Goal: Information Seeking & Learning: Learn about a topic

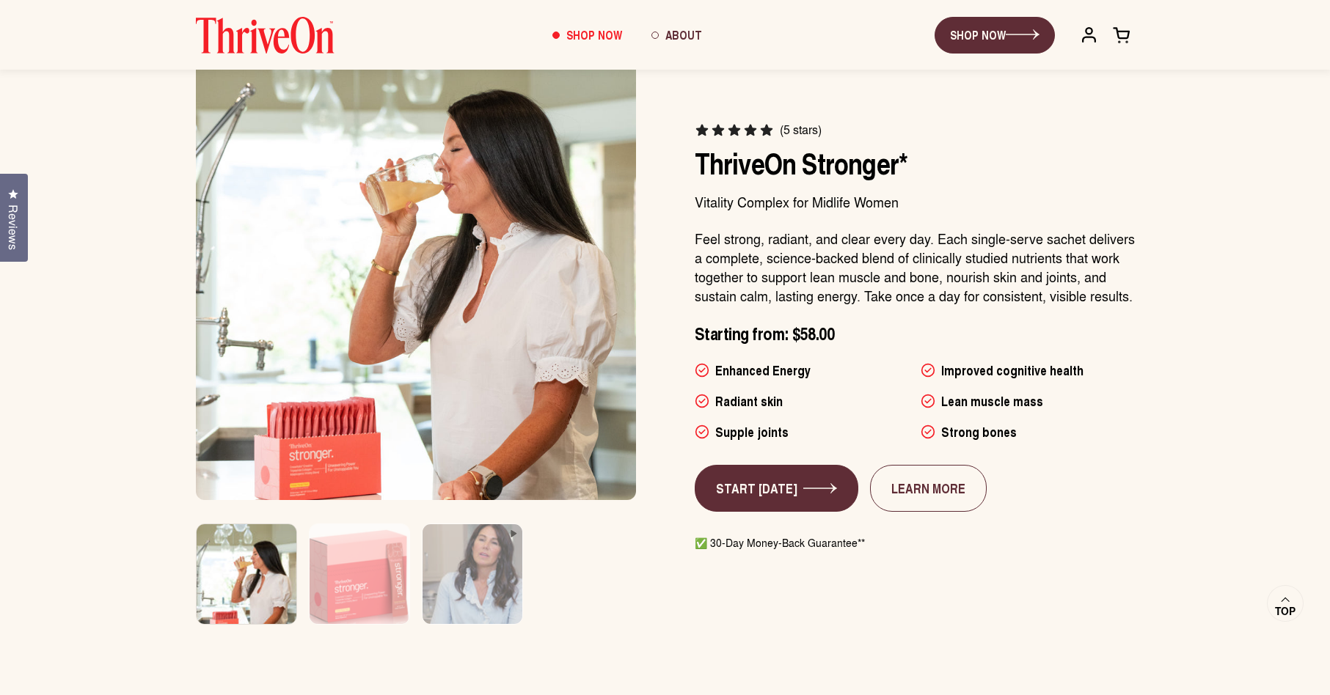
scroll to position [788, 0]
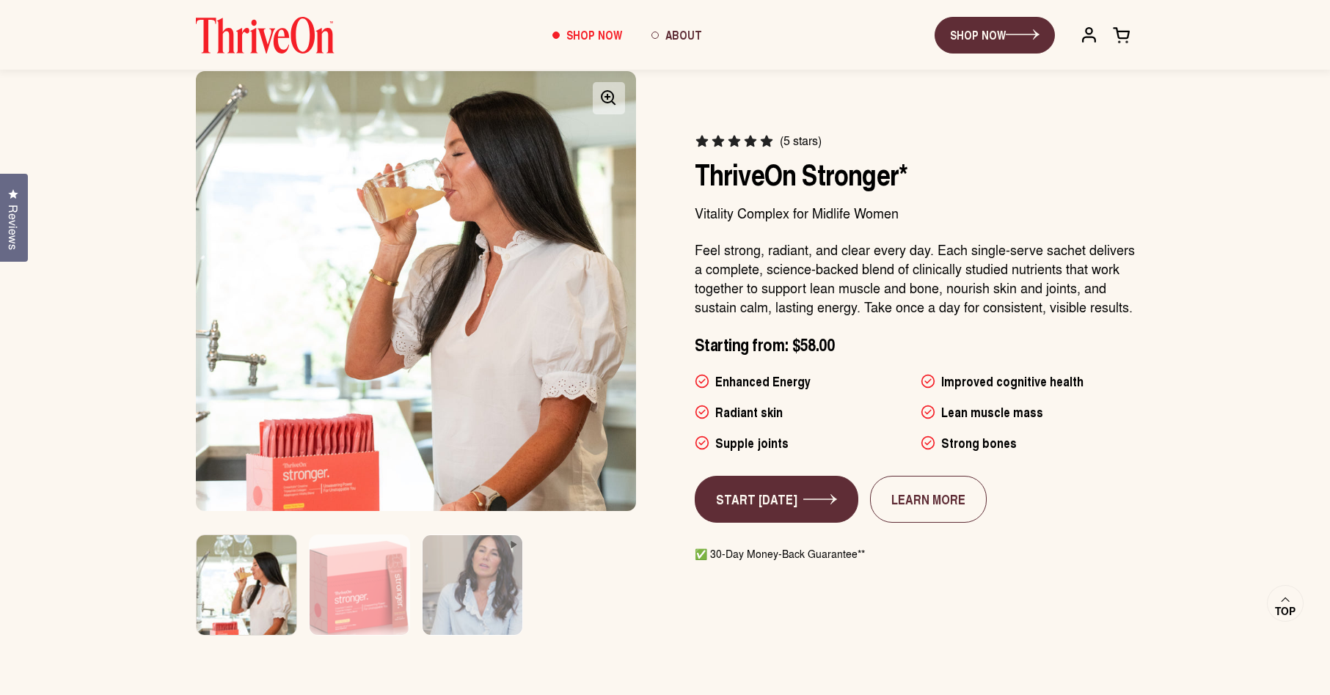
click at [467, 246] on img at bounding box center [416, 291] width 462 height 462
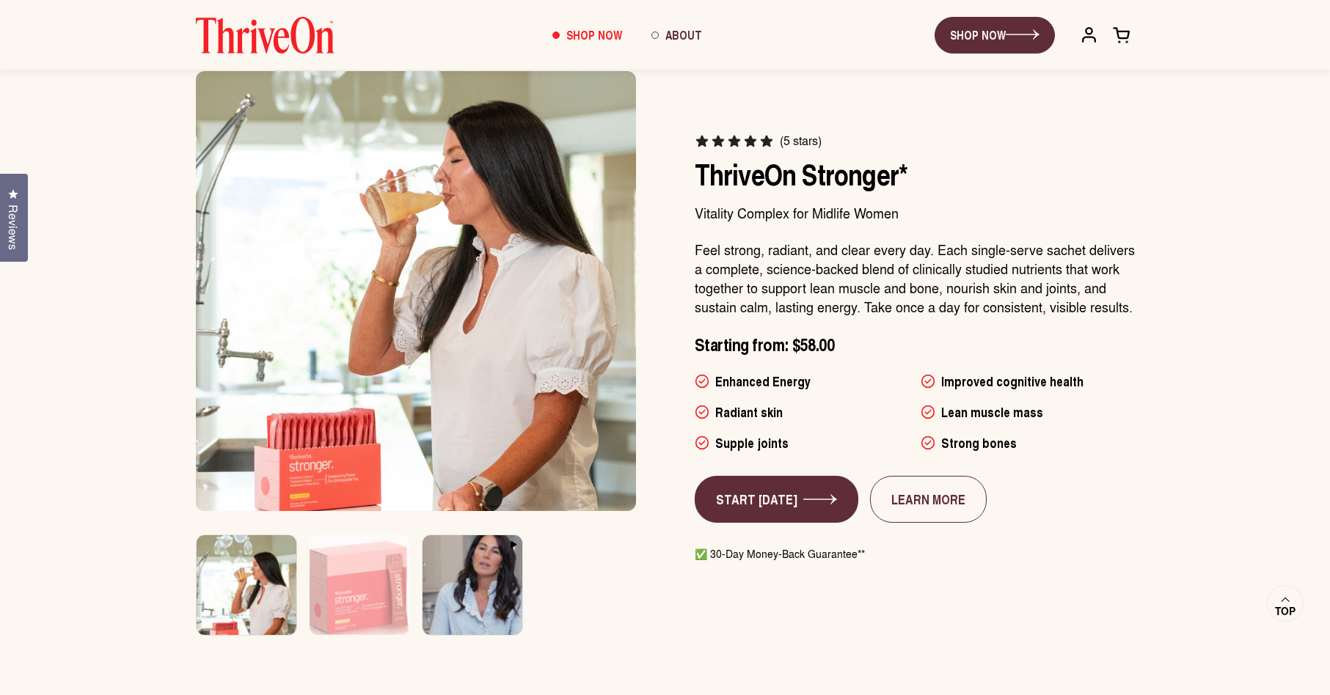
click at [470, 590] on img at bounding box center [471, 594] width 105 height 125
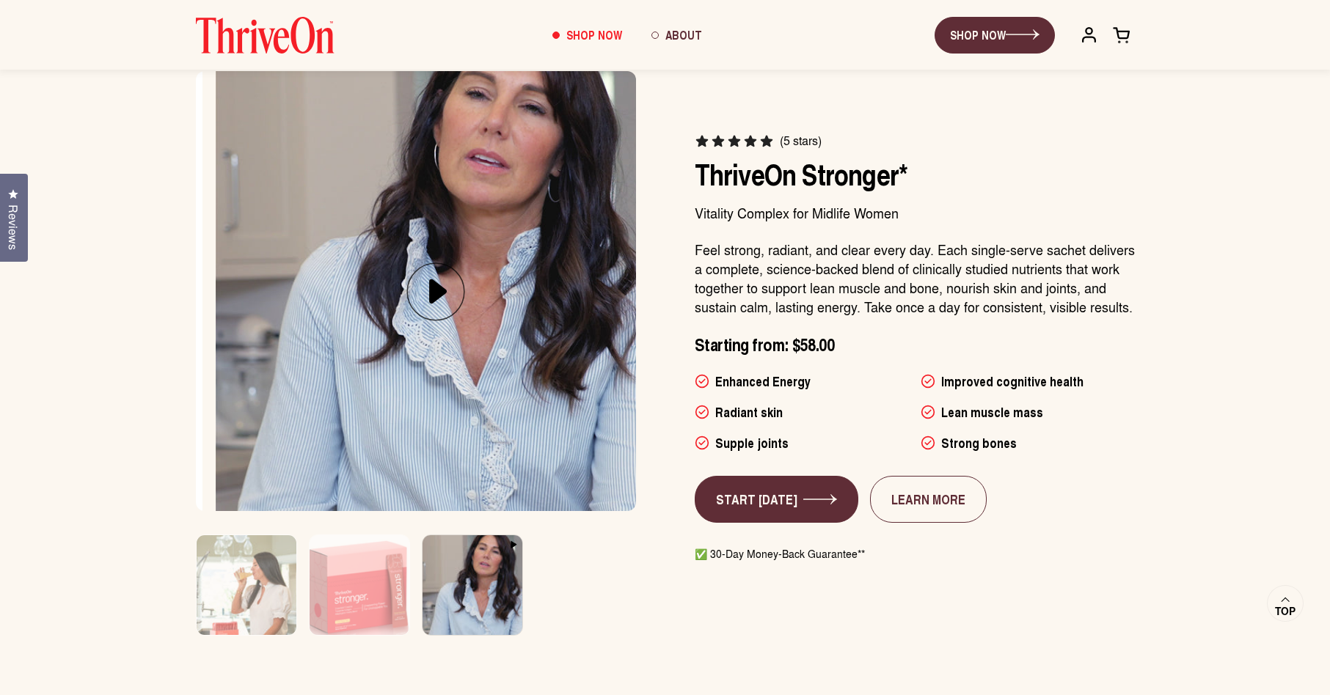
scroll to position [0, 906]
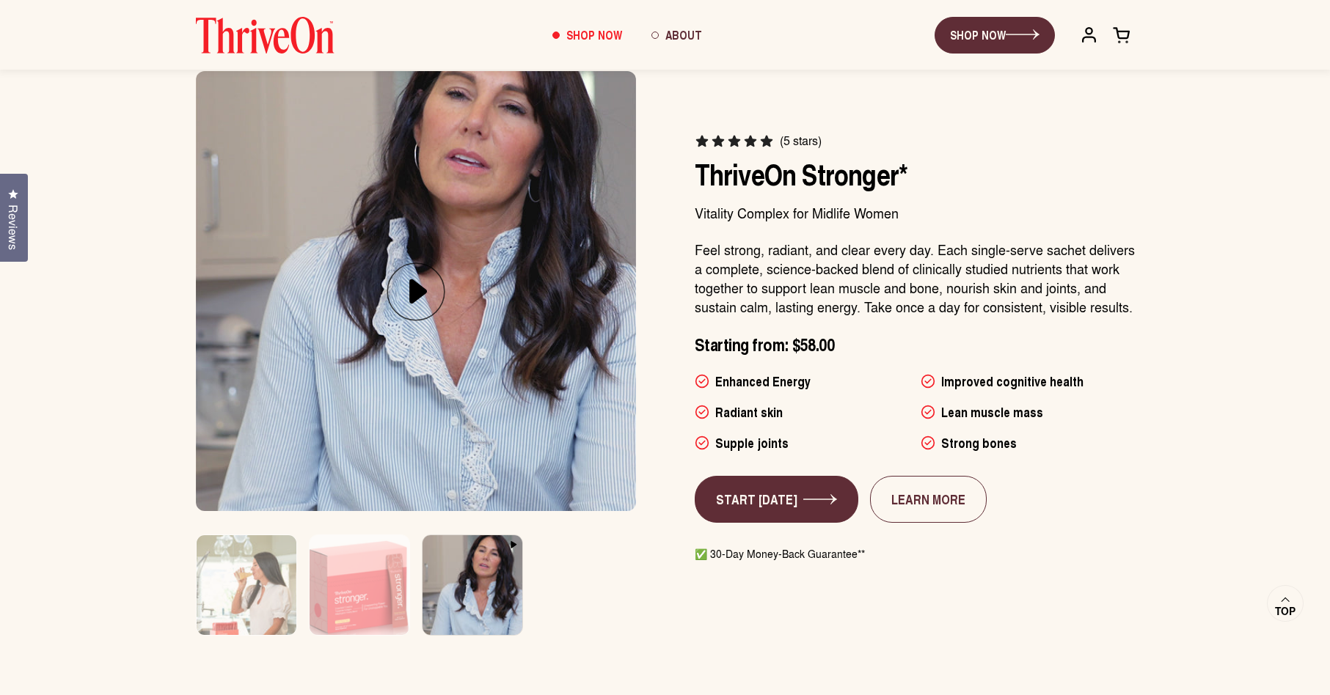
click at [417, 288] on icon at bounding box center [415, 292] width 59 height 76
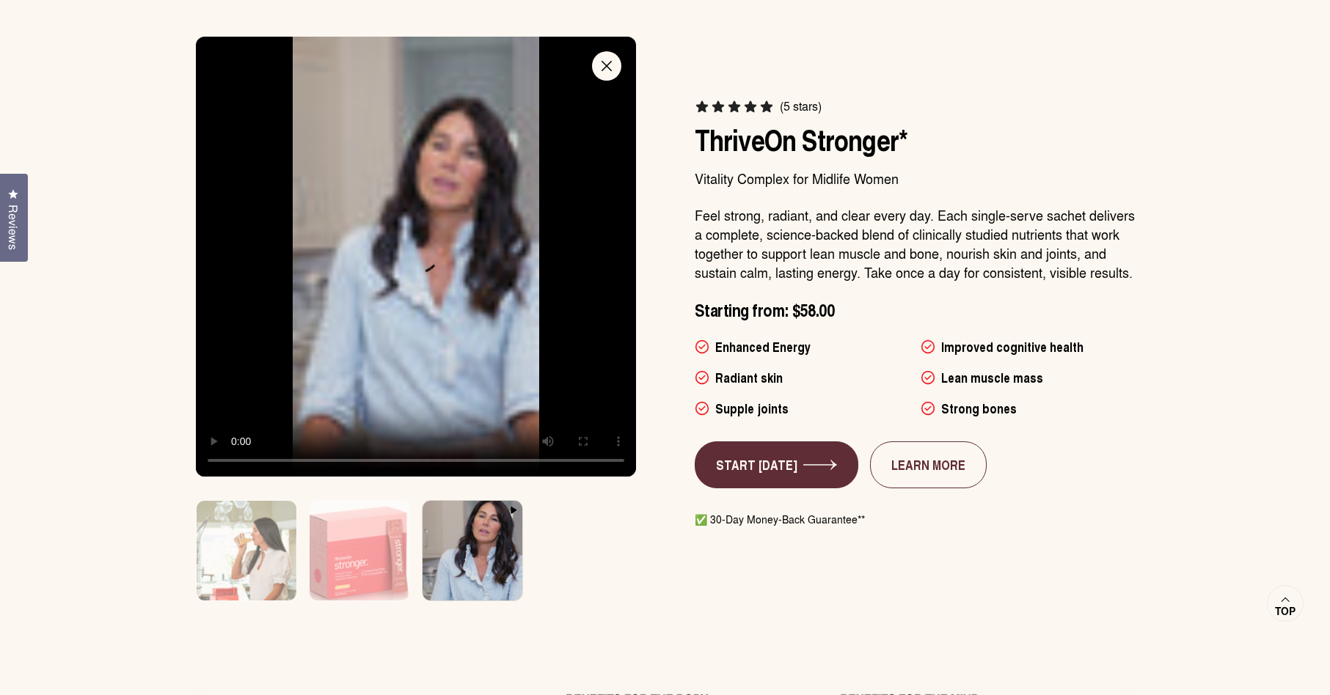
scroll to position [823, 0]
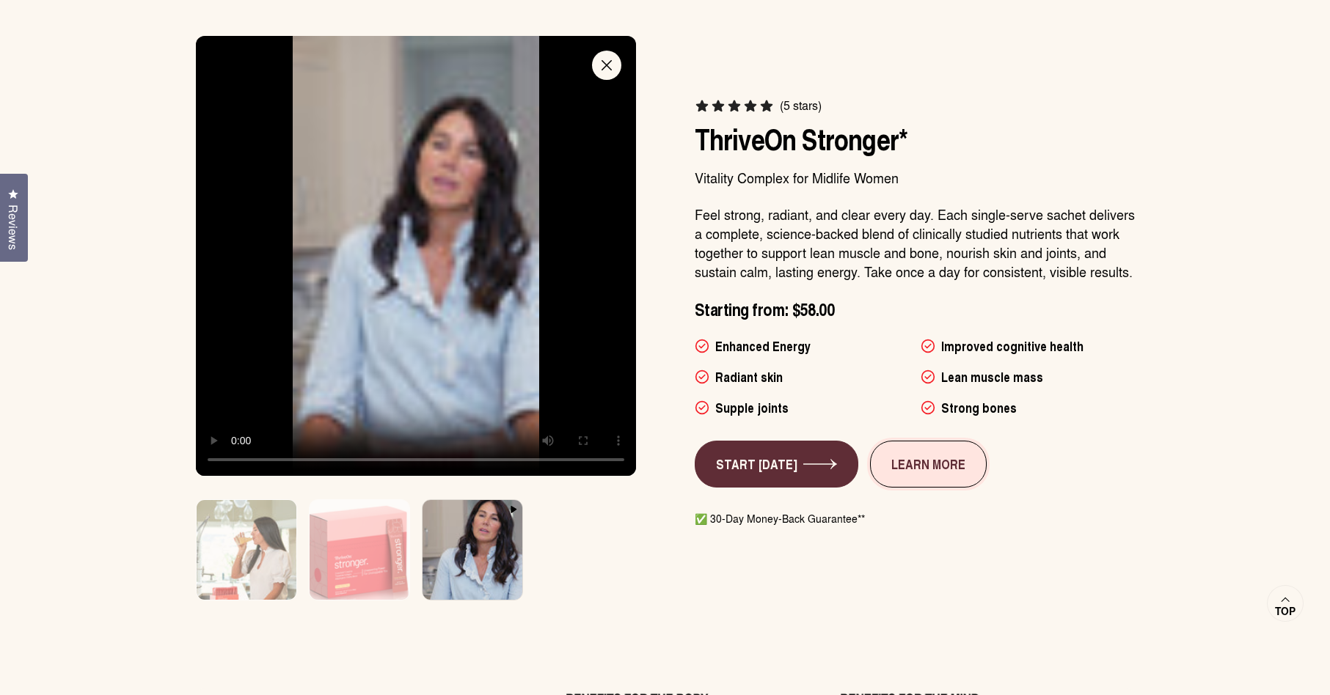
click at [940, 471] on link "LEARN MORE" at bounding box center [928, 464] width 117 height 47
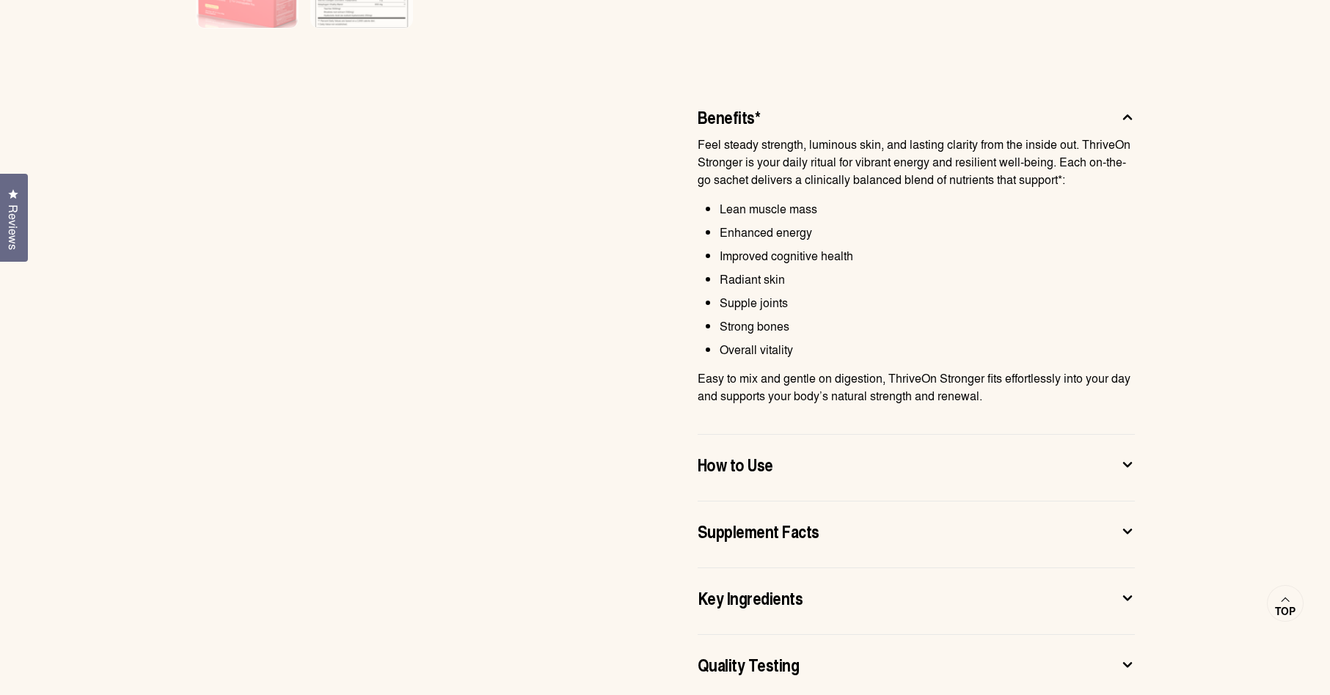
scroll to position [888, 0]
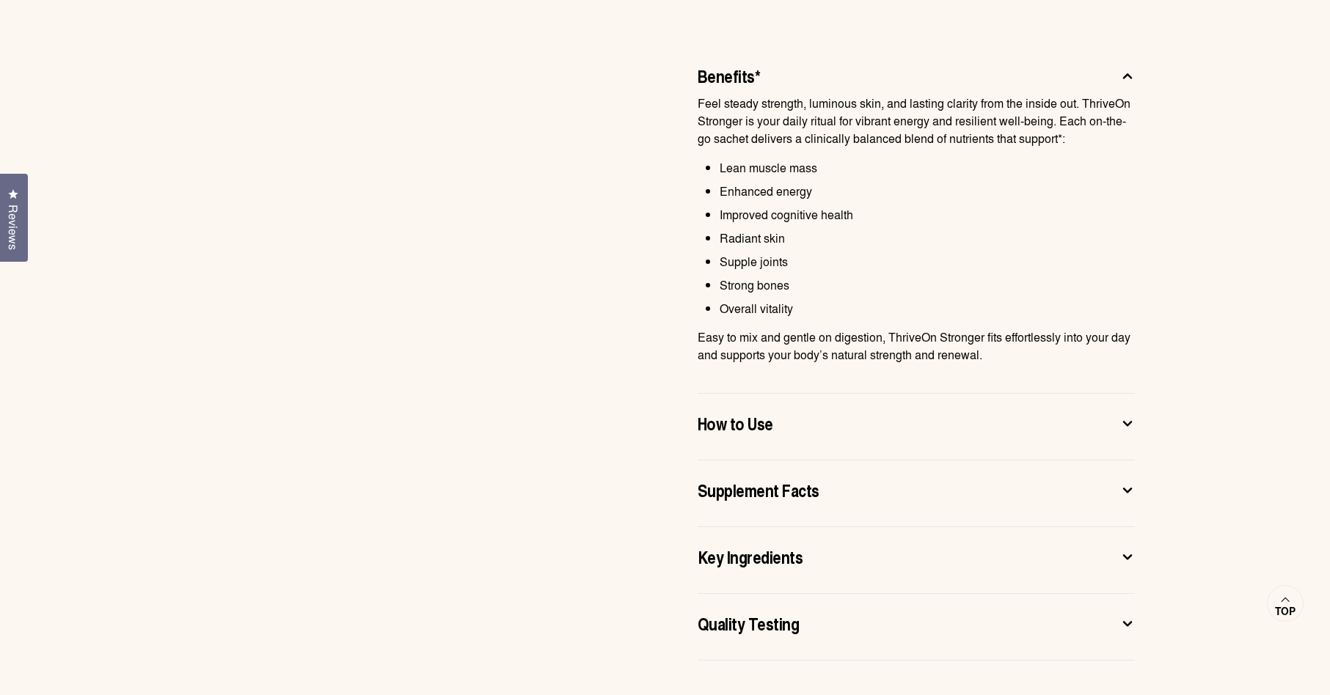
click at [780, 560] on span "Key Ingredients" at bounding box center [750, 556] width 106 height 23
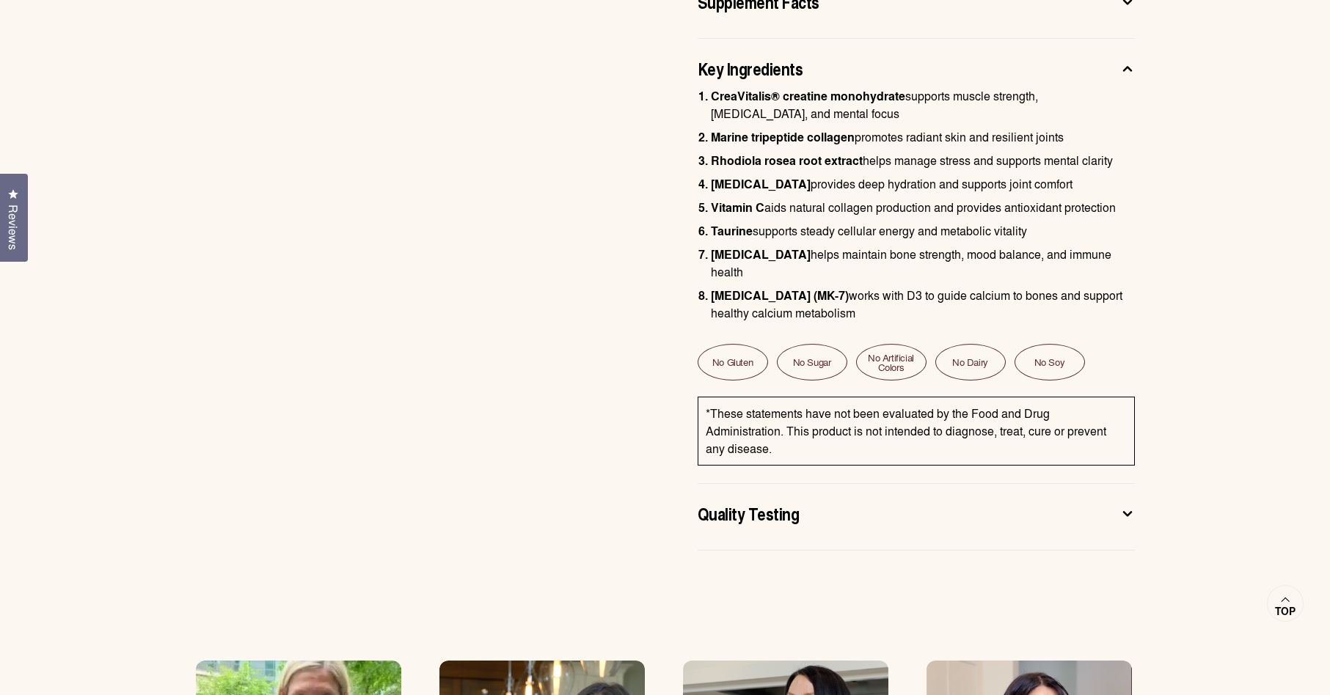
scroll to position [1160, 0]
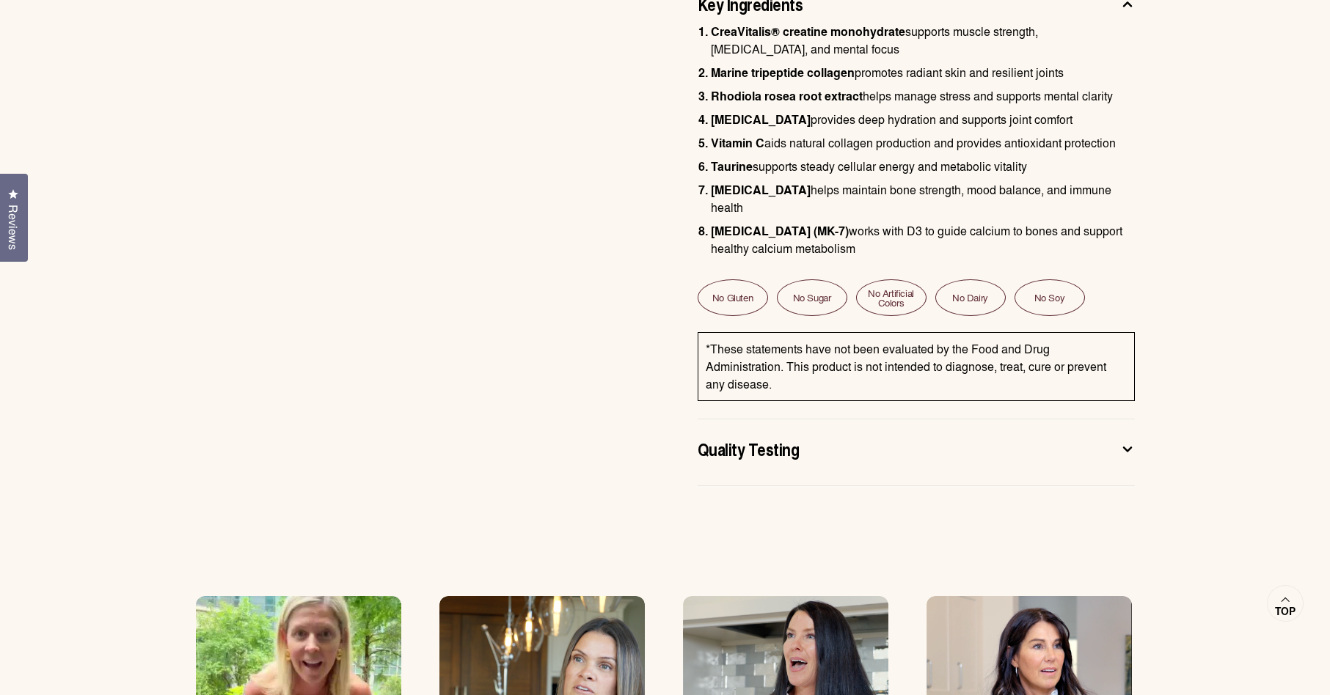
click at [841, 438] on div "Quality Testing" at bounding box center [904, 448] width 414 height 23
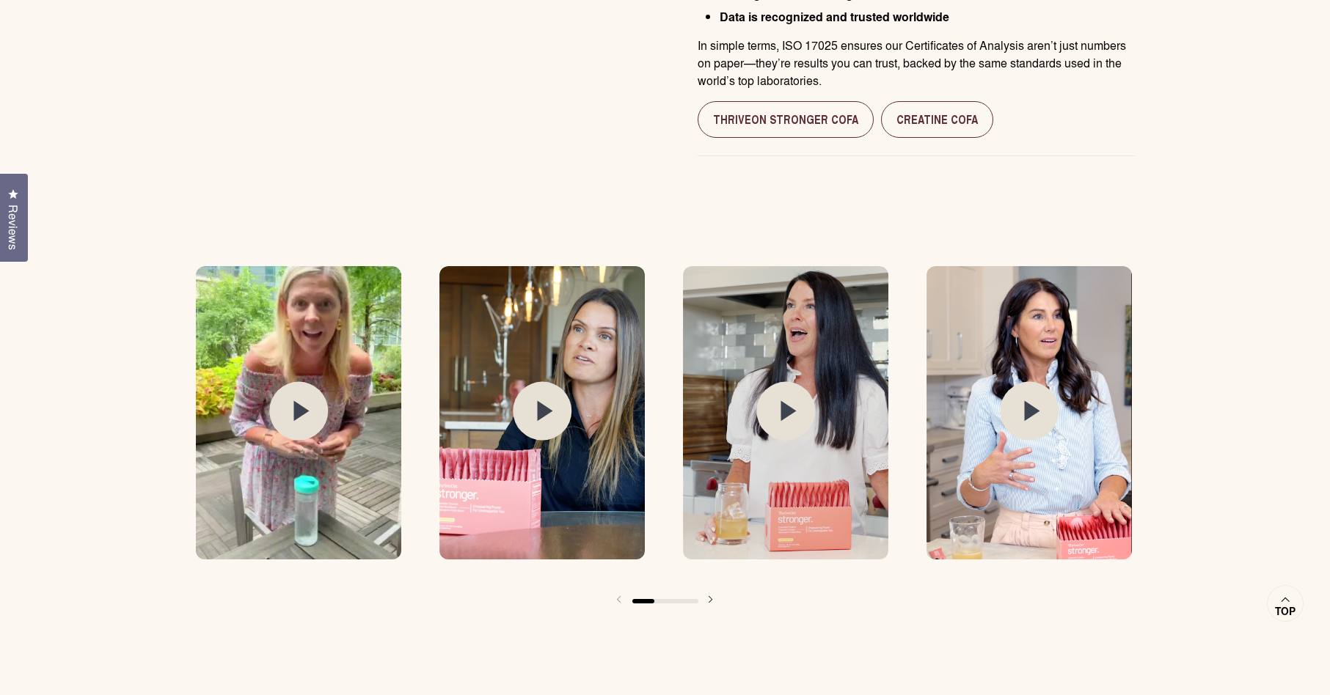
scroll to position [1366, 0]
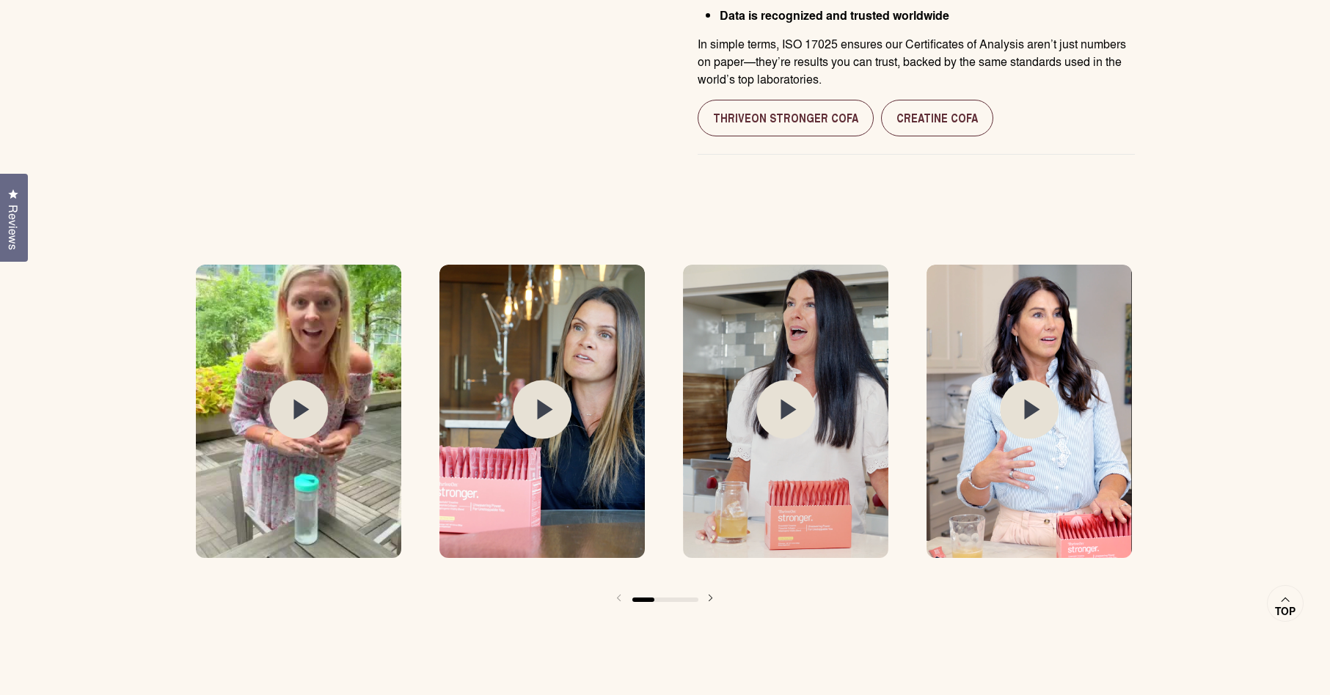
click at [786, 406] on icon at bounding box center [787, 410] width 15 height 21
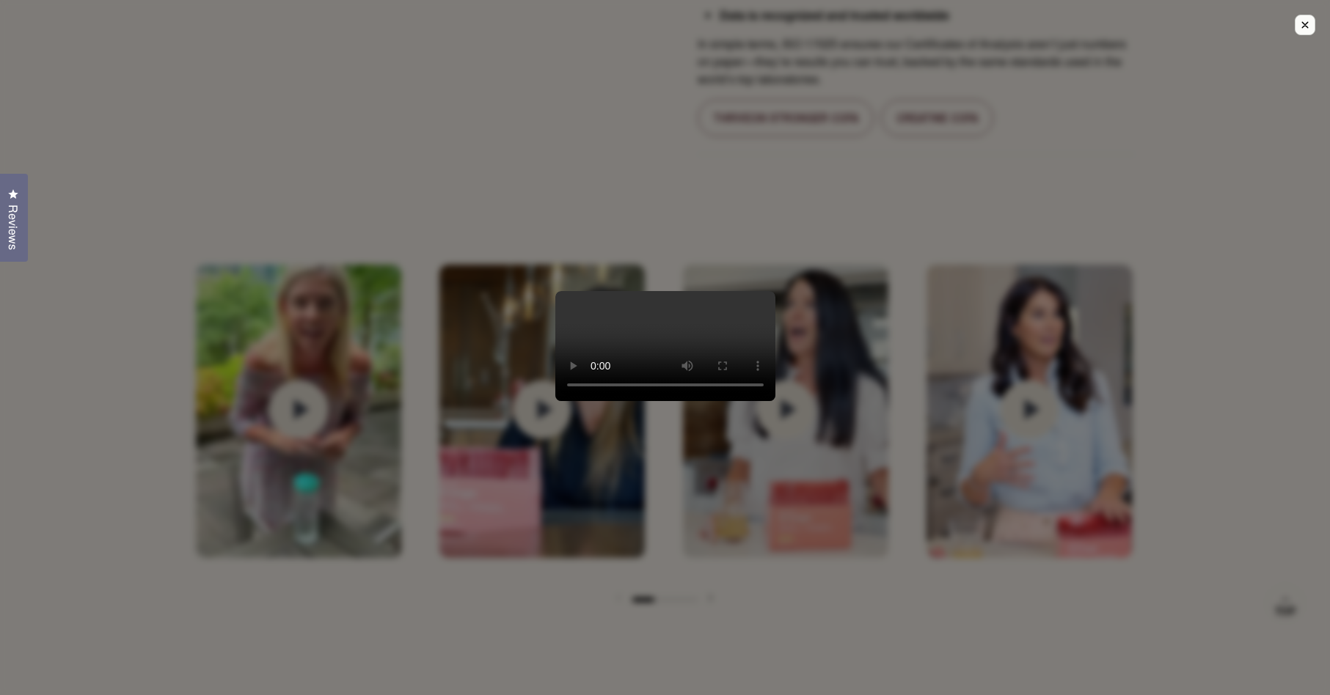
click at [1302, 26] on icon "Close modal." at bounding box center [1305, 25] width 6 height 6
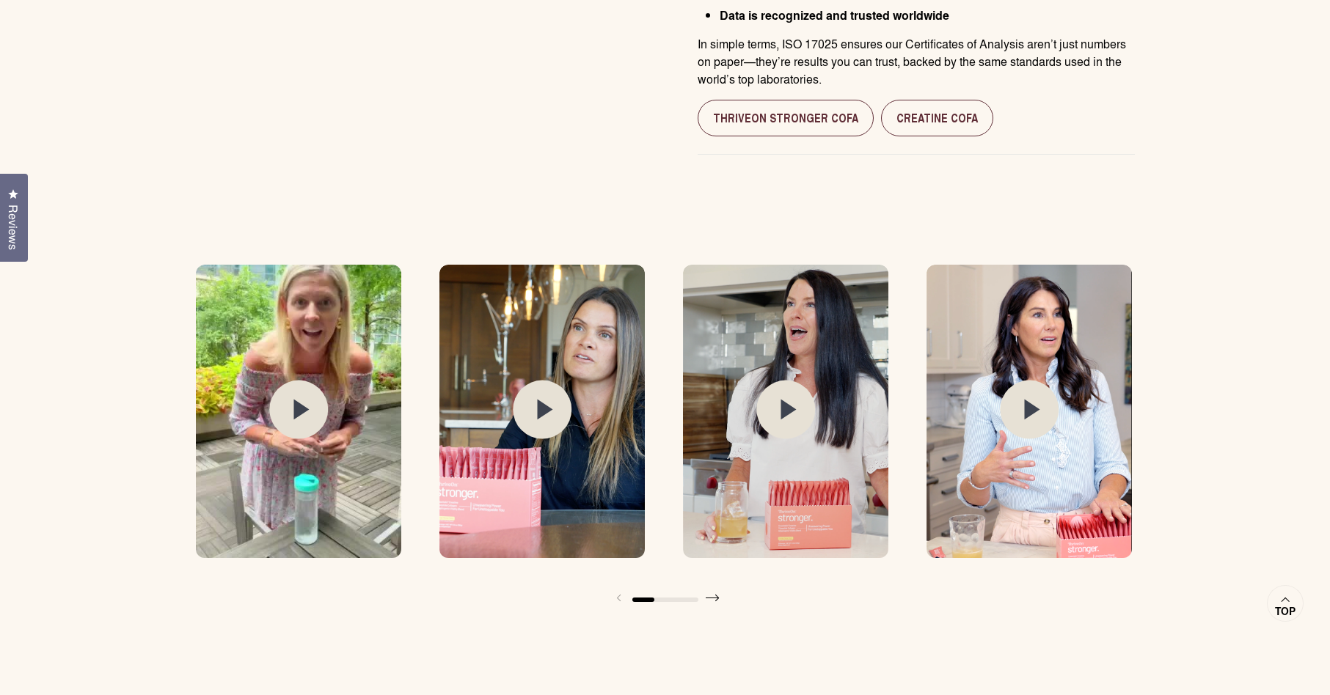
click at [711, 604] on span at bounding box center [712, 597] width 29 height 29
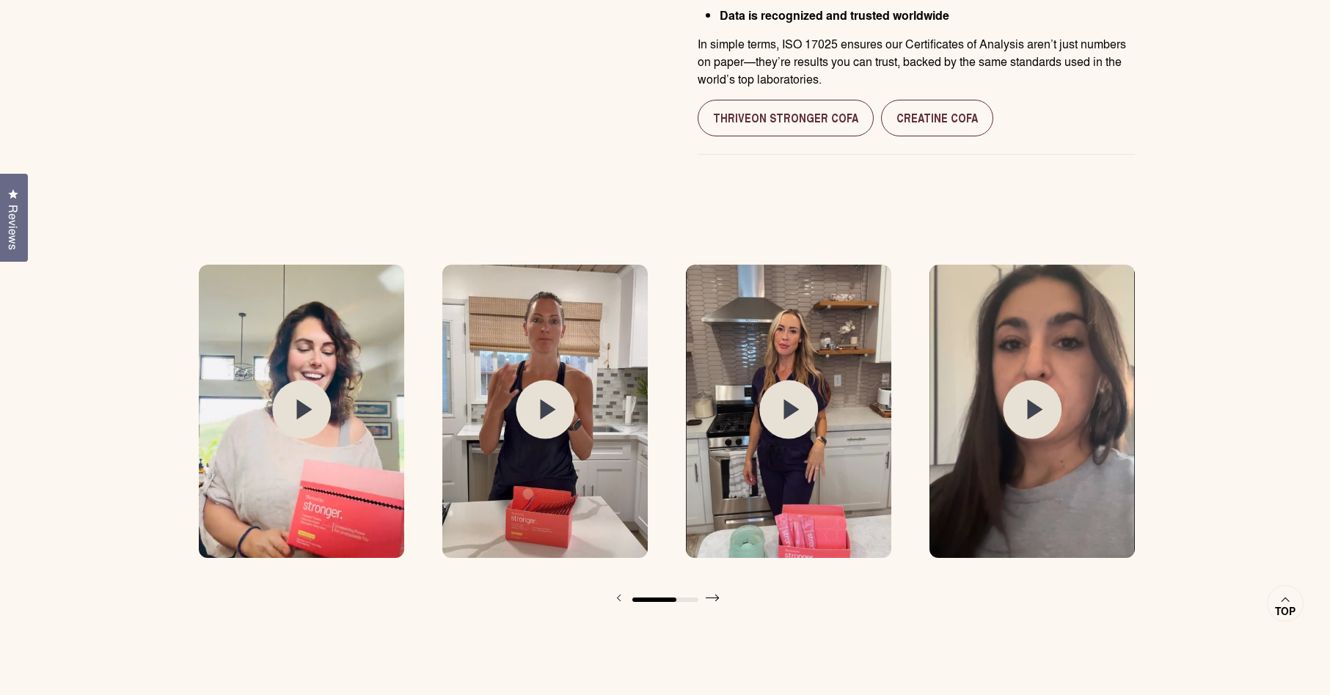
scroll to position [0, 974]
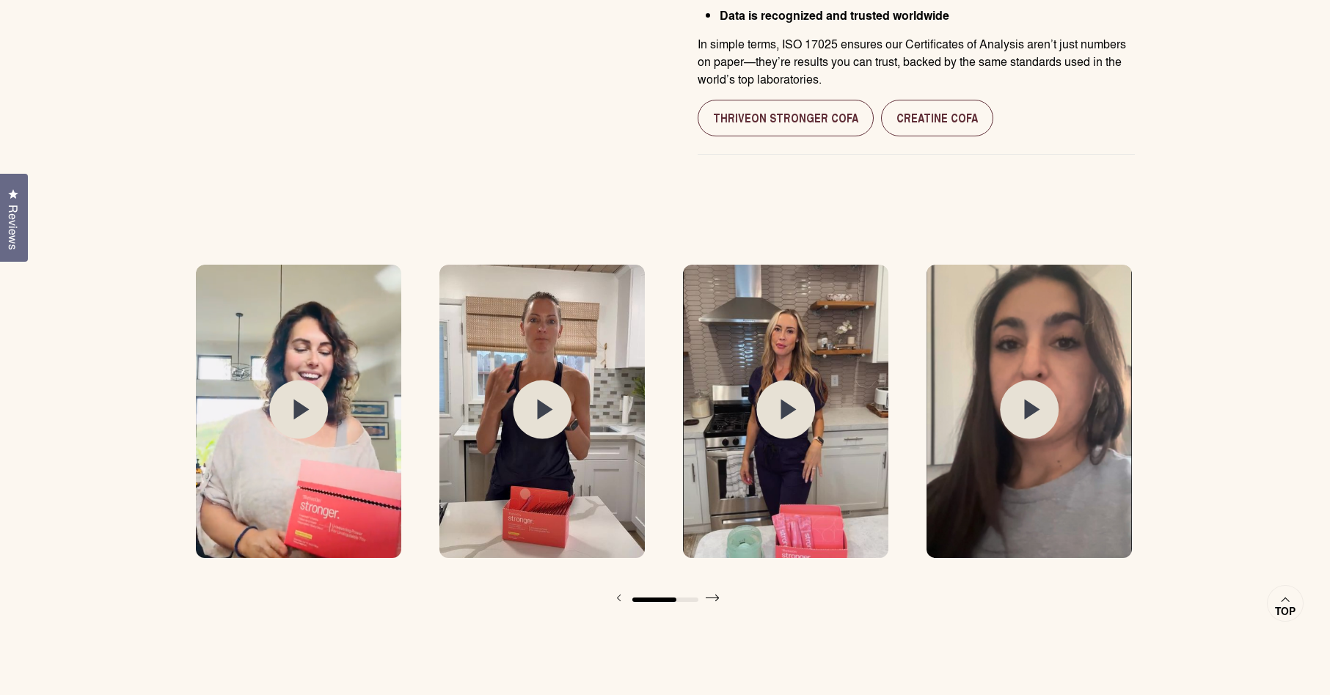
click at [716, 598] on icon at bounding box center [717, 598] width 4 height 8
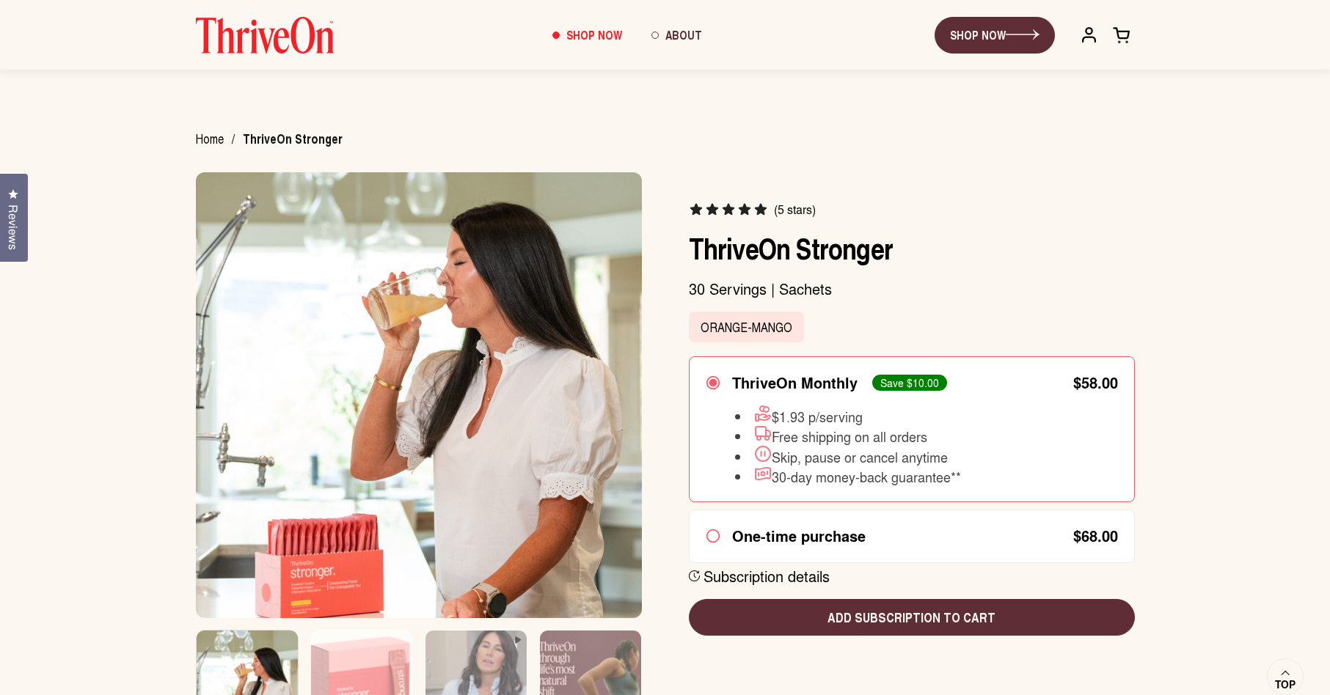
scroll to position [0, 0]
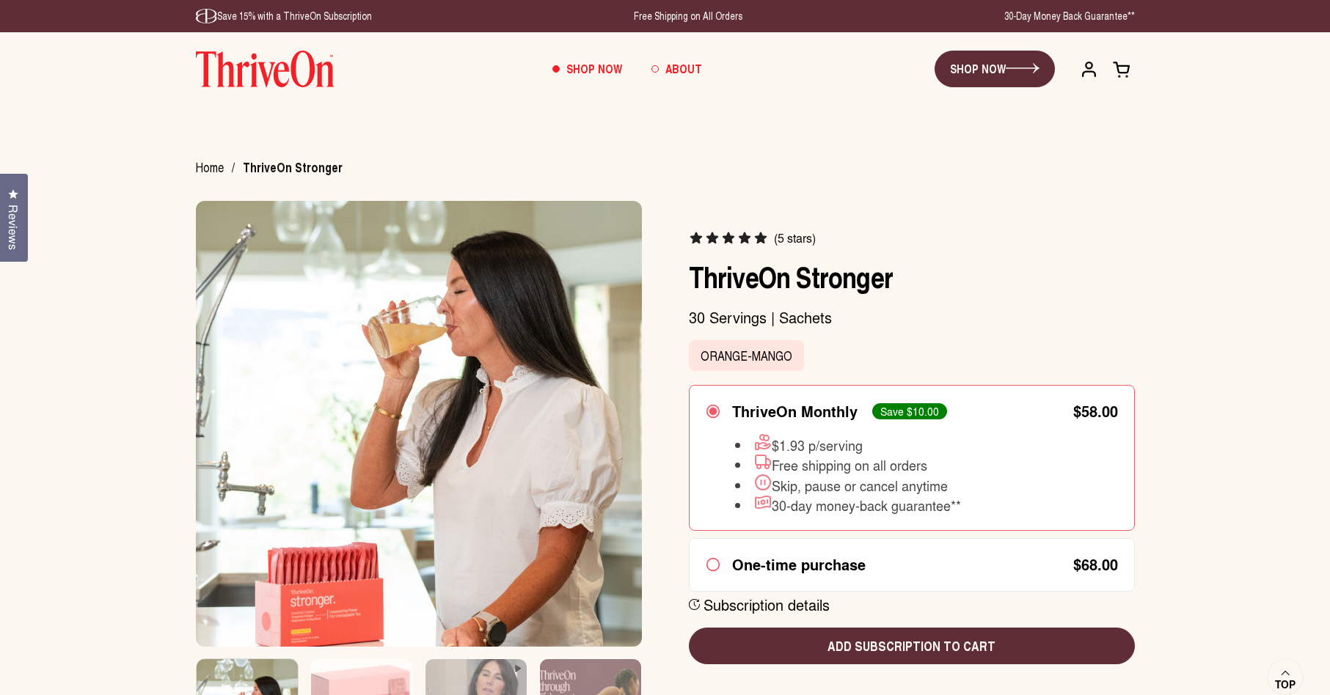
click at [681, 69] on span "About" at bounding box center [683, 68] width 37 height 17
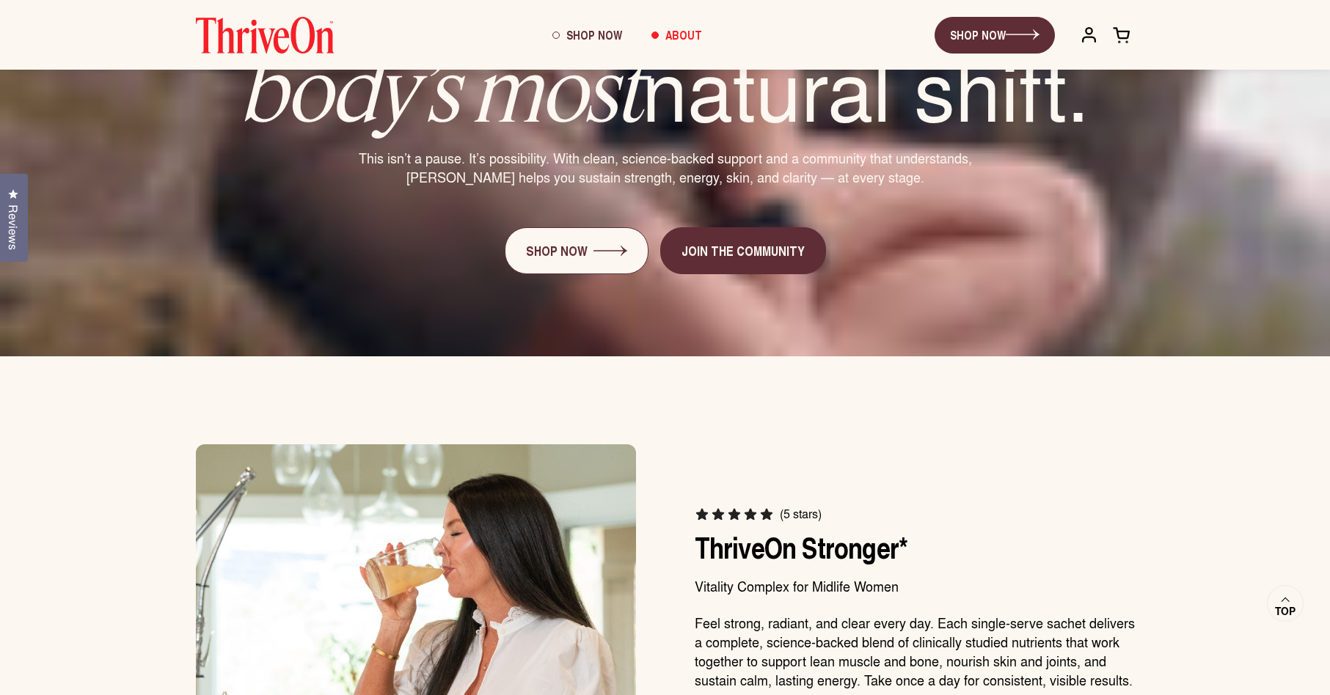
scroll to position [3989, 0]
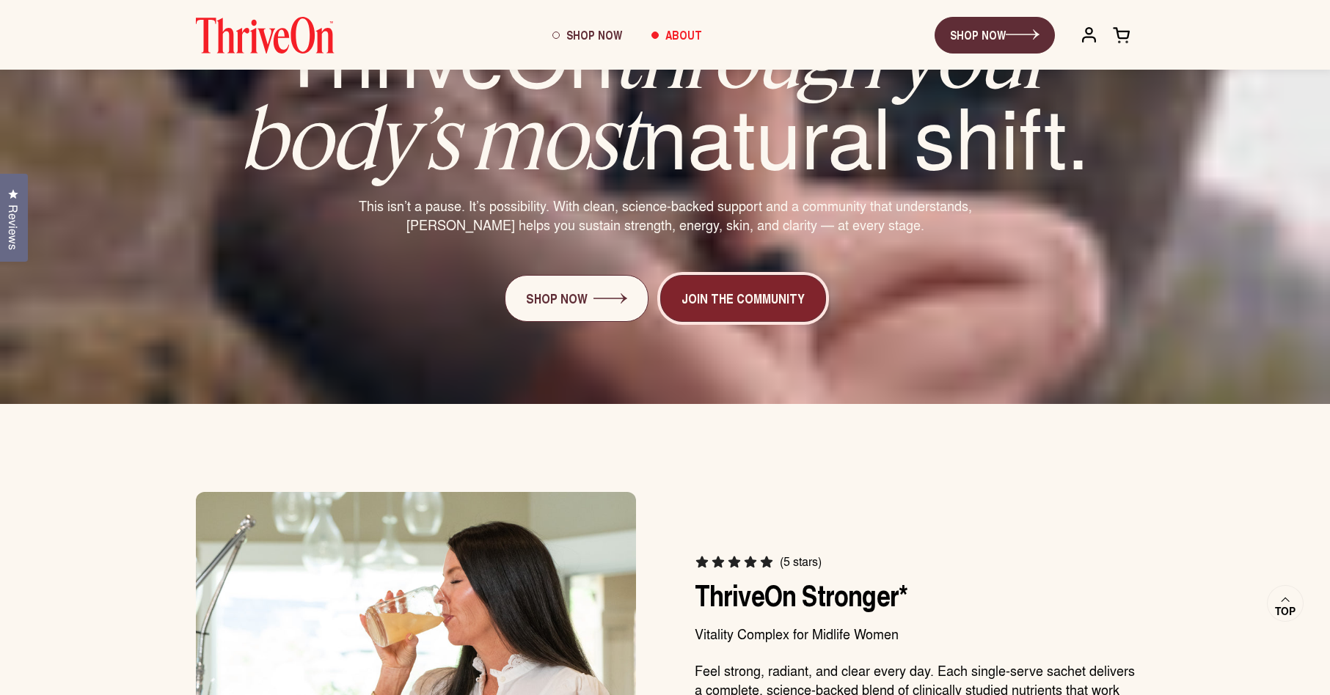
click at [735, 275] on link "Join the community" at bounding box center [743, 298] width 166 height 47
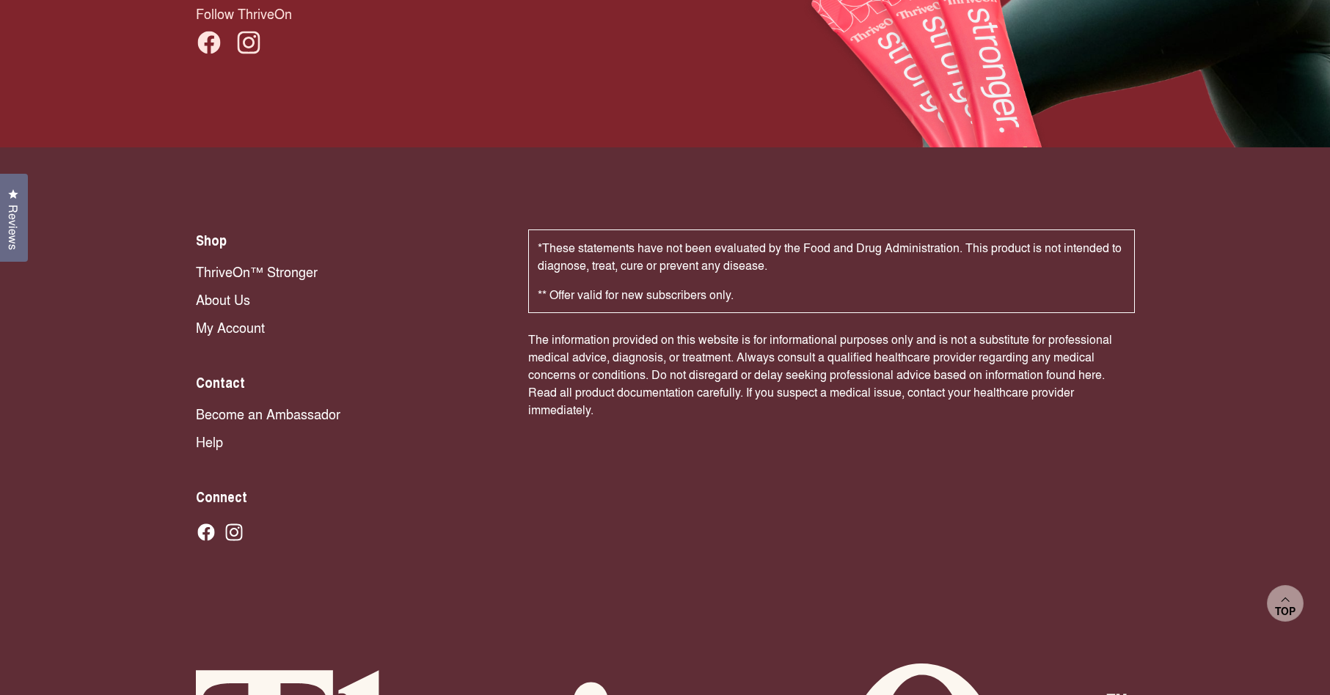
scroll to position [10185, 0]
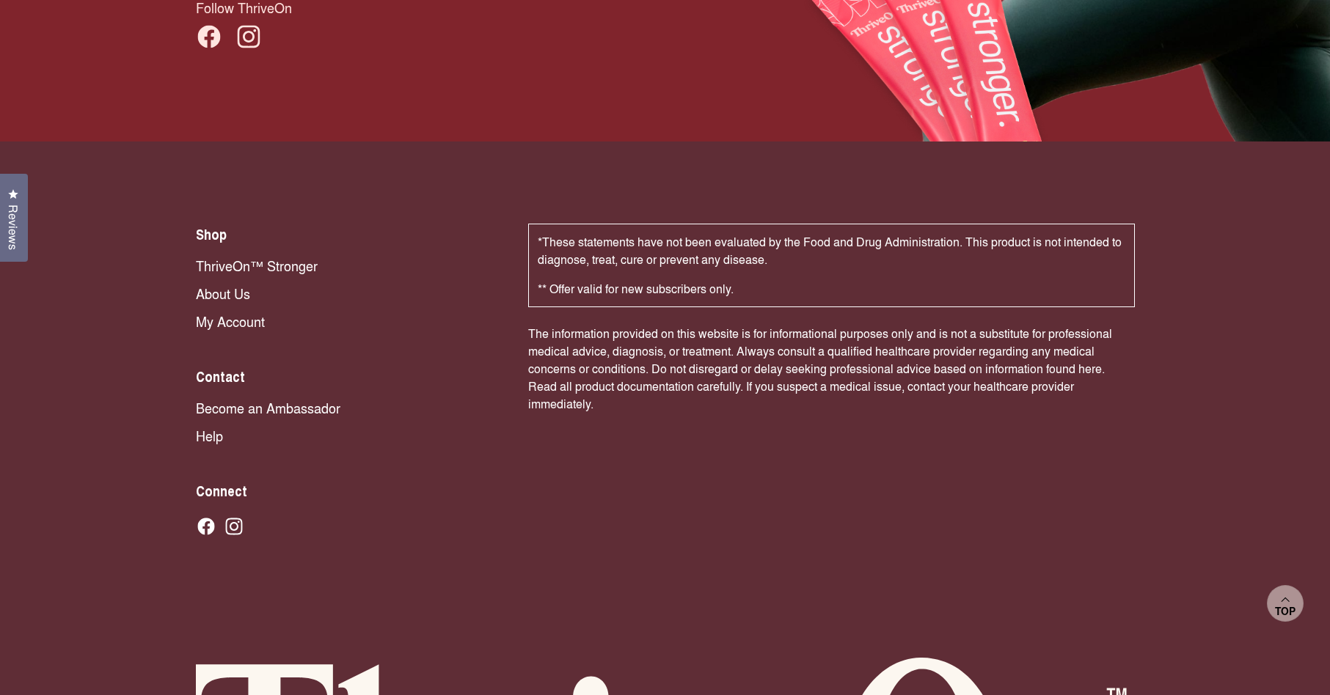
click at [290, 398] on link "Become an Ambassador" at bounding box center [347, 407] width 303 height 19
